Goal: Task Accomplishment & Management: Complete application form

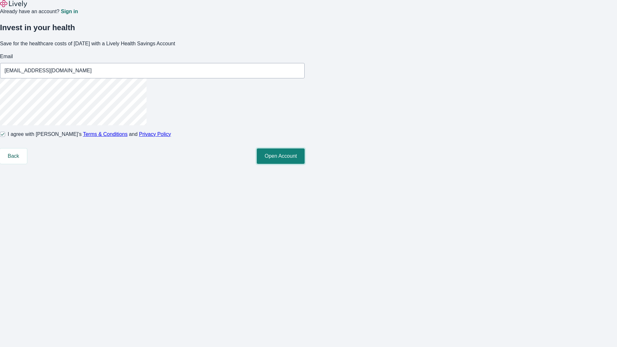
click at [305, 164] on button "Open Account" at bounding box center [281, 156] width 48 height 15
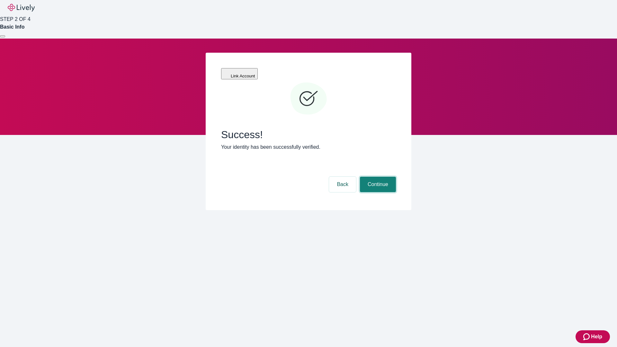
click at [377, 177] on button "Continue" at bounding box center [378, 184] width 36 height 15
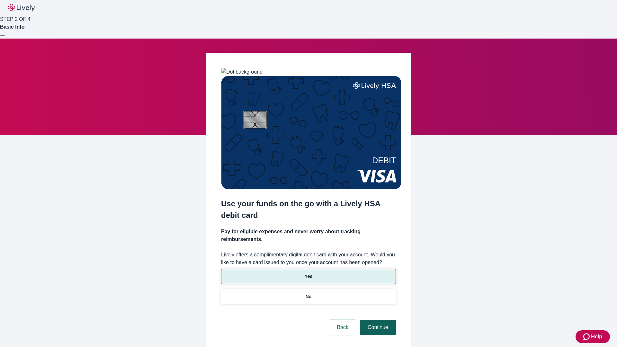
click at [308, 294] on p "No" at bounding box center [309, 297] width 6 height 7
click at [377, 320] on button "Continue" at bounding box center [378, 327] width 36 height 15
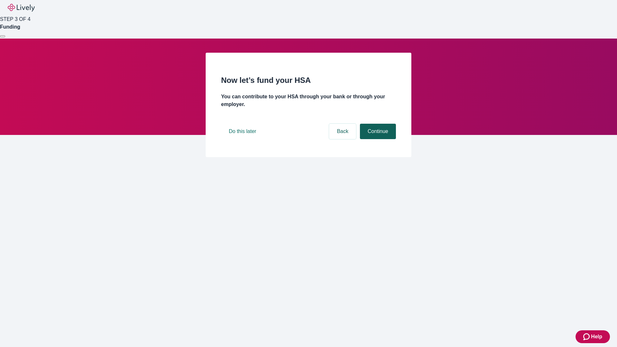
click at [377, 139] on button "Continue" at bounding box center [378, 131] width 36 height 15
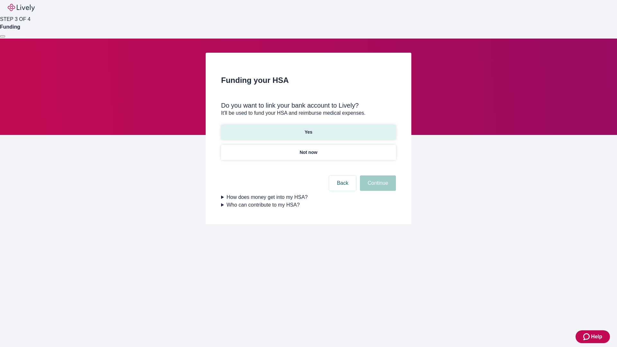
click at [308, 129] on p "Yes" at bounding box center [309, 132] width 8 height 7
click at [377, 176] on button "Continue" at bounding box center [378, 183] width 36 height 15
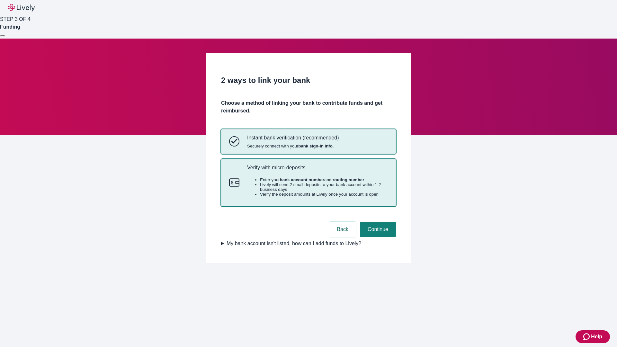
click at [317, 171] on p "Verify with micro-deposits" at bounding box center [317, 168] width 141 height 6
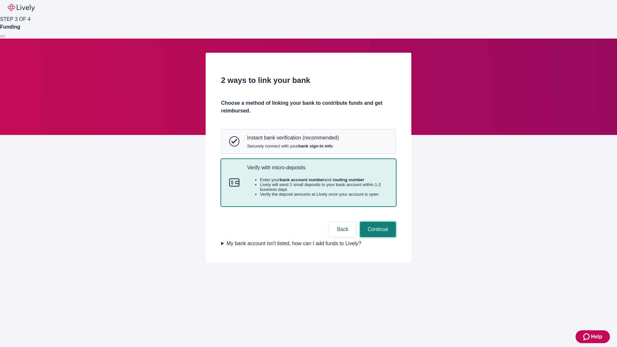
click at [377, 237] on button "Continue" at bounding box center [378, 229] width 36 height 15
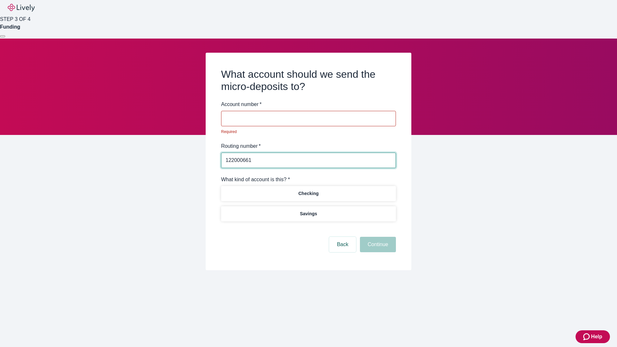
type input "122000661"
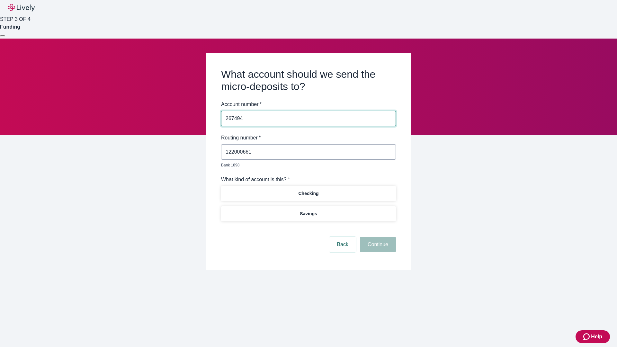
type input "267494"
click at [308, 190] on p "Checking" at bounding box center [308, 193] width 20 height 7
click at [377, 237] on button "Continue" at bounding box center [378, 244] width 36 height 15
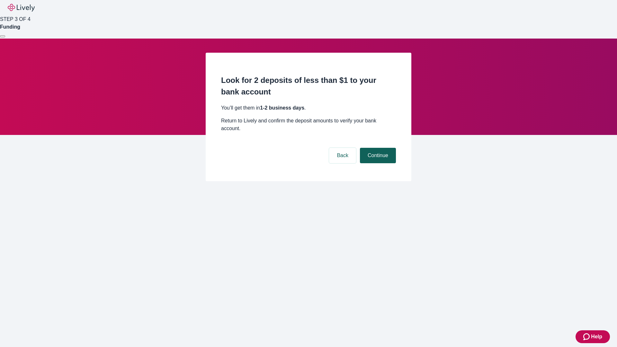
click at [377, 148] on button "Continue" at bounding box center [378, 155] width 36 height 15
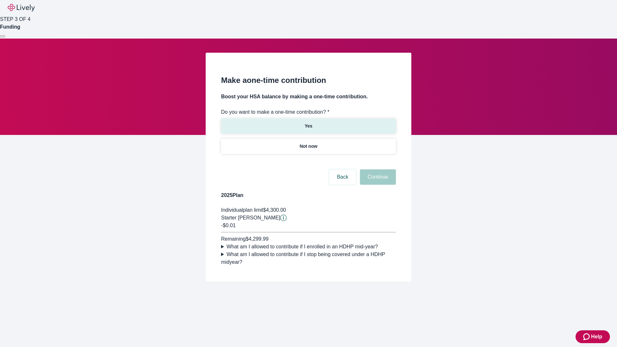
click at [308, 123] on p "Yes" at bounding box center [309, 126] width 8 height 7
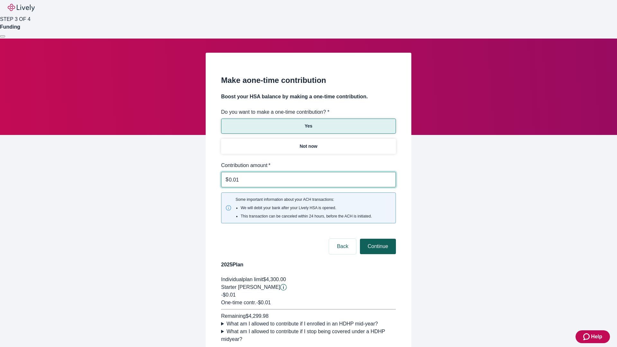
type input "0.01"
click at [377, 239] on button "Continue" at bounding box center [378, 246] width 36 height 15
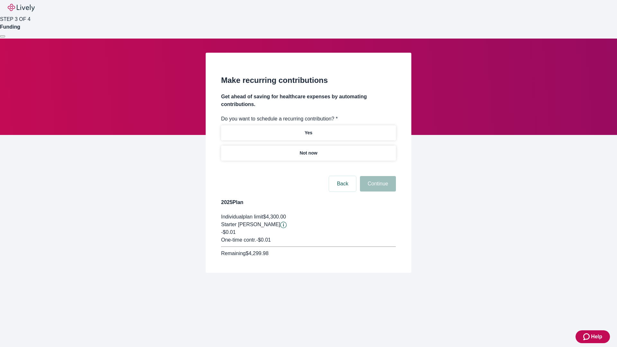
click at [308, 150] on p "Not now" at bounding box center [309, 153] width 18 height 7
click at [377, 176] on button "Continue" at bounding box center [378, 183] width 36 height 15
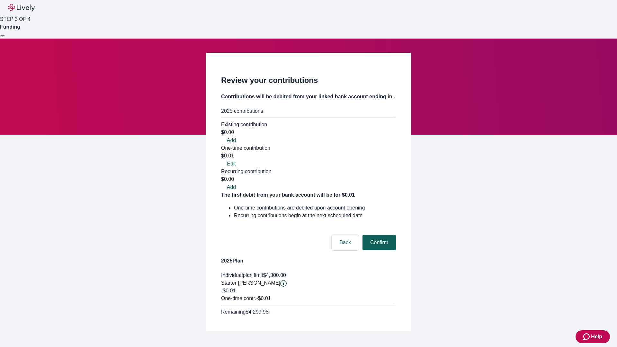
click at [378, 235] on button "Confirm" at bounding box center [379, 242] width 33 height 15
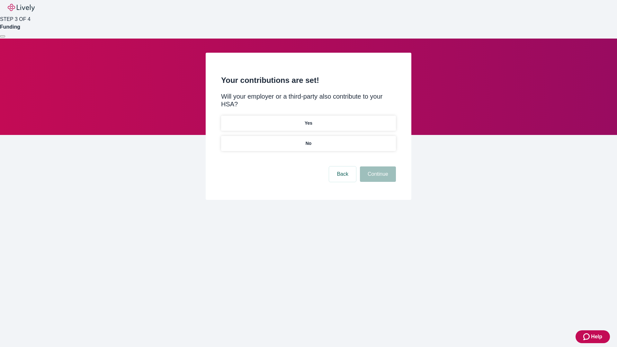
click at [308, 140] on p "No" at bounding box center [309, 143] width 6 height 7
click at [377, 167] on button "Continue" at bounding box center [378, 174] width 36 height 15
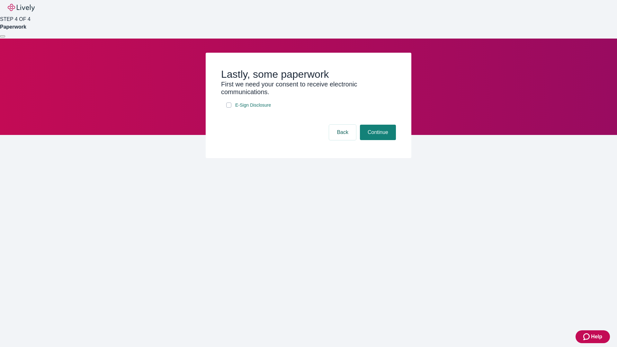
click at [229, 108] on input "E-Sign Disclosure" at bounding box center [228, 105] width 5 height 5
checkbox input "true"
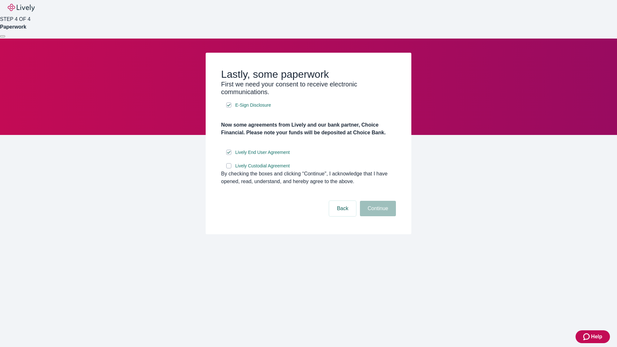
click at [229, 168] on input "Lively Custodial Agreement" at bounding box center [228, 165] width 5 height 5
checkbox input "true"
click at [377, 216] on button "Continue" at bounding box center [378, 208] width 36 height 15
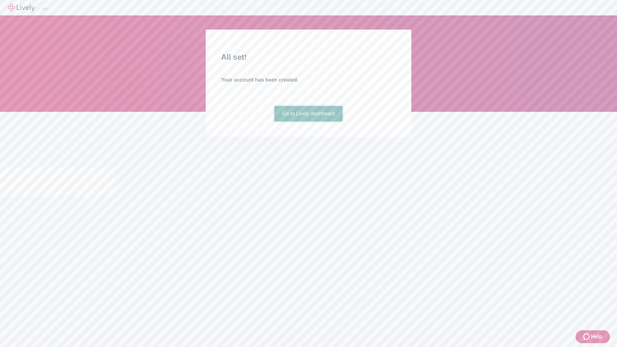
click at [308, 122] on link "Go to Lively dashboard" at bounding box center [309, 113] width 68 height 15
